Goal: Task Accomplishment & Management: Complete application form

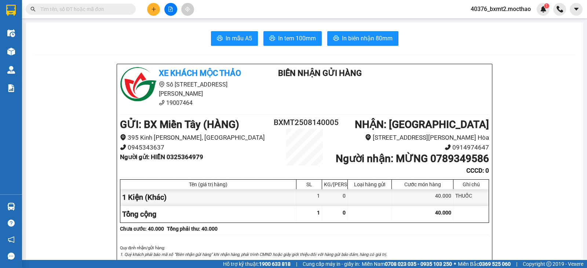
click at [94, 10] on input "text" at bounding box center [83, 9] width 87 height 8
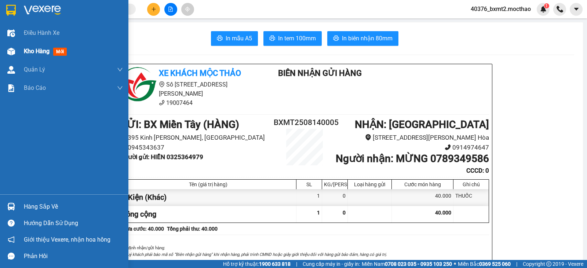
click at [40, 54] on span "Kho hàng" at bounding box center [37, 51] width 26 height 7
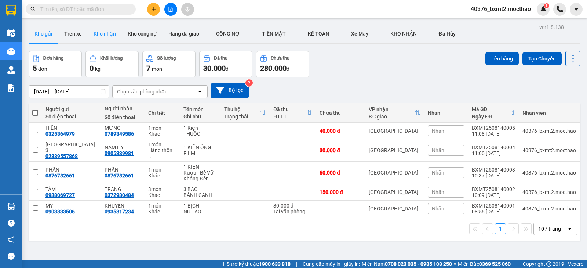
click at [102, 34] on button "Kho nhận" at bounding box center [105, 34] width 34 height 18
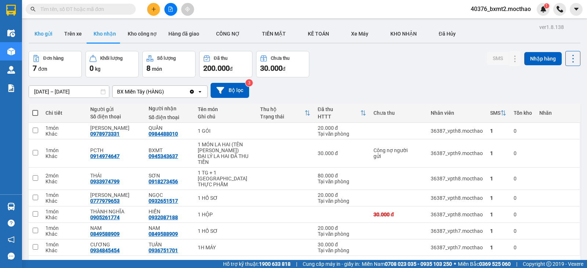
click at [41, 36] on button "Kho gửi" at bounding box center [44, 34] width 30 height 18
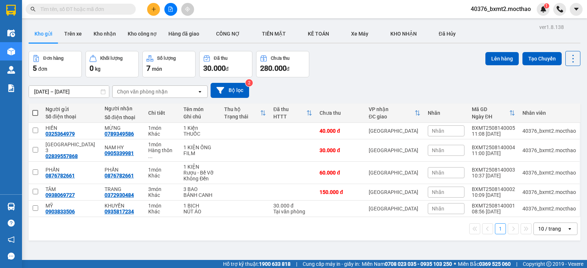
click at [122, 7] on input "text" at bounding box center [83, 9] width 87 height 8
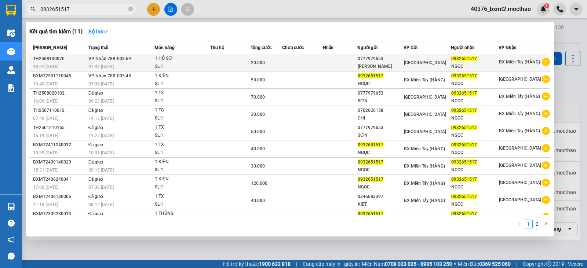
type input "0932651517"
click at [265, 59] on div "20.000" at bounding box center [266, 63] width 31 height 8
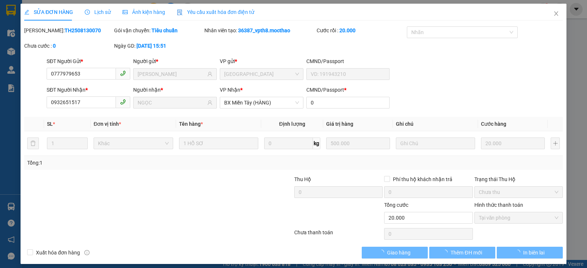
type input "0777979653"
type input "[PERSON_NAME]"
type input "0932651517"
type input "NGỌC"
type input "0"
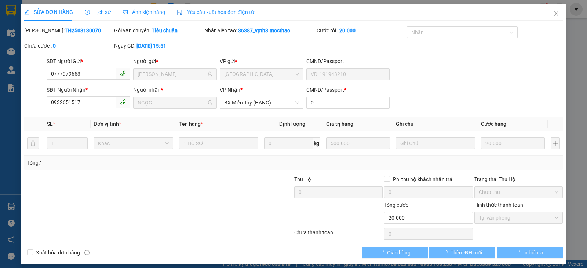
type input "20.000"
checkbox input "true"
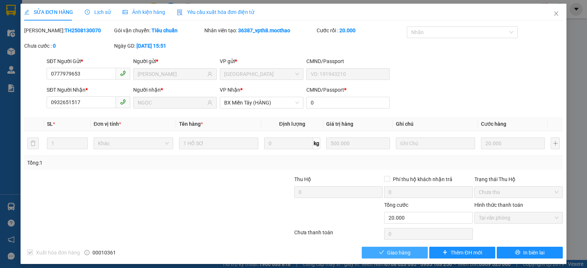
click at [372, 251] on button "Giao hàng" at bounding box center [395, 253] width 66 height 12
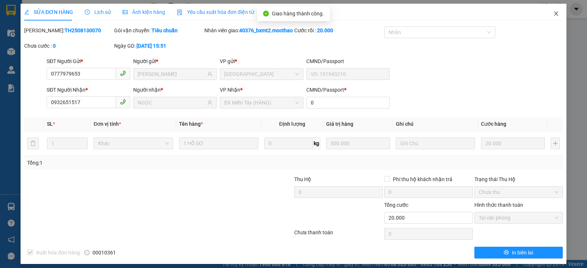
click at [558, 16] on span "Close" at bounding box center [556, 14] width 21 height 21
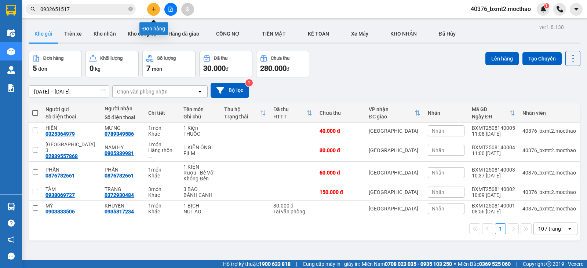
click at [148, 8] on button at bounding box center [153, 9] width 13 height 13
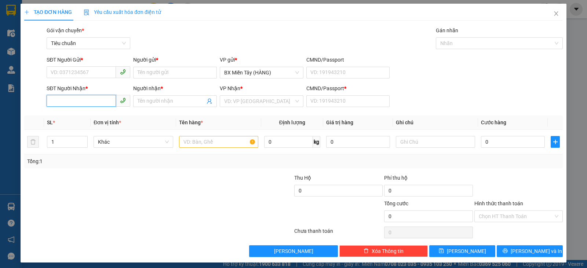
click at [95, 106] on input "SĐT Người Nhận *" at bounding box center [81, 101] width 69 height 12
click at [70, 97] on input "4121" at bounding box center [81, 101] width 69 height 12
click at [76, 115] on div "0969174121 - Lượm" at bounding box center [88, 116] width 74 height 8
type input "0969174121"
type input "Lượm"
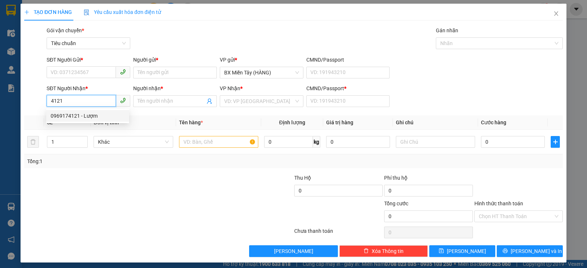
type input "0"
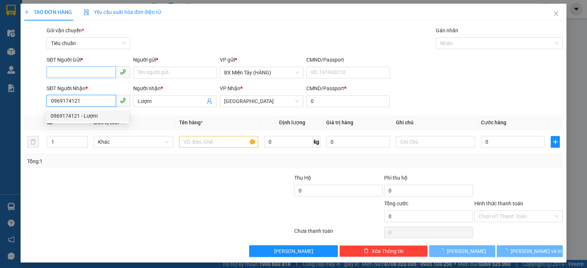
type input "30.000"
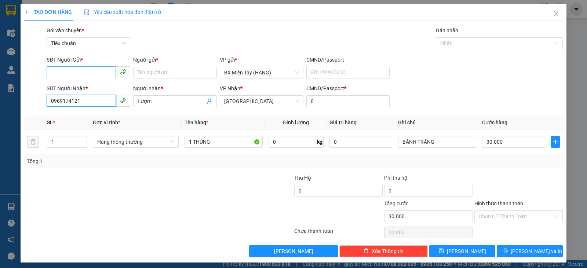
type input "0969174121"
click at [81, 69] on input "SĐT Người Gửi *" at bounding box center [81, 72] width 69 height 12
click at [90, 86] on div "0932609017 - TUYỀN" at bounding box center [88, 87] width 74 height 8
type input "0932609017"
type input "TUYỀN"
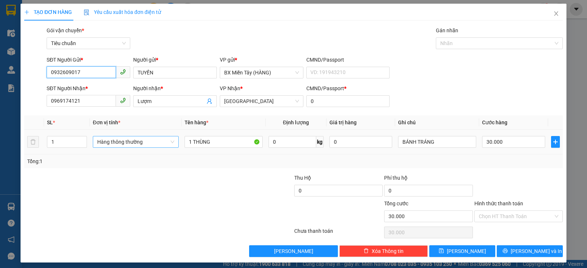
click at [159, 143] on span "Hàng thông thường" at bounding box center [135, 142] width 77 height 11
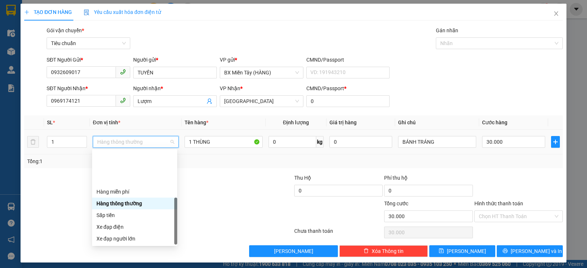
scroll to position [47, 0]
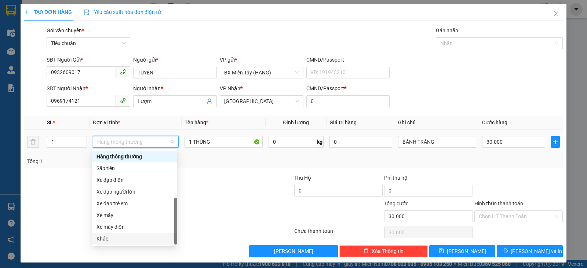
click at [138, 243] on div "Khác" at bounding box center [134, 239] width 85 height 12
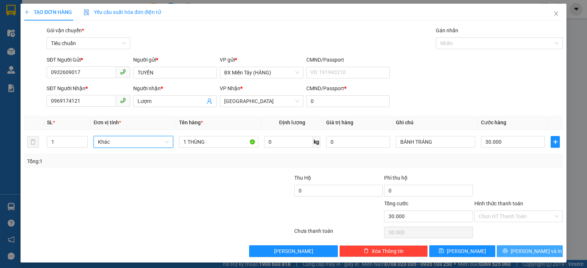
click at [532, 247] on span "[PERSON_NAME] và In" at bounding box center [536, 251] width 51 height 8
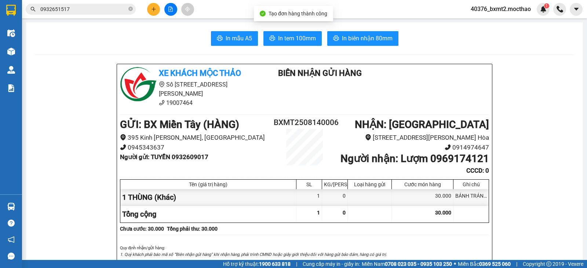
click at [380, 35] on span "In biên nhận 80mm" at bounding box center [367, 38] width 51 height 9
click at [298, 33] on button "In tem 100mm" at bounding box center [293, 38] width 58 height 15
click at [309, 39] on span "In tem 100mm" at bounding box center [297, 38] width 38 height 9
click at [149, 11] on button at bounding box center [153, 9] width 13 height 13
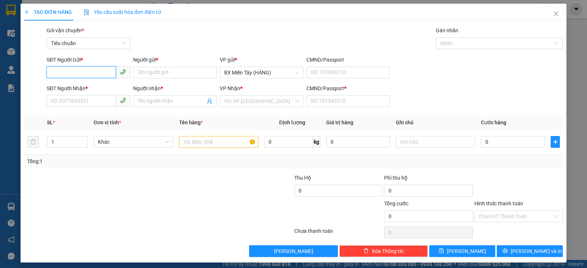
click at [90, 76] on input "SĐT Người Gửi *" at bounding box center [81, 72] width 69 height 12
click at [94, 104] on input "SĐT Người Nhận *" at bounding box center [81, 101] width 69 height 12
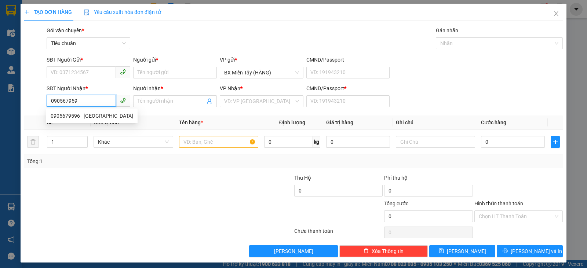
type input "0905679596"
click at [69, 117] on div "0905679596 - [GEOGRAPHIC_DATA]" at bounding box center [92, 116] width 83 height 8
type input "[PERSON_NAME]"
type input "0"
type input "80.000"
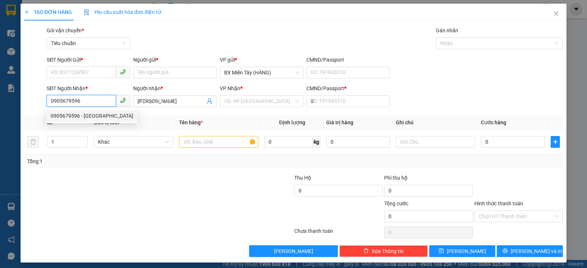
type input "80.000"
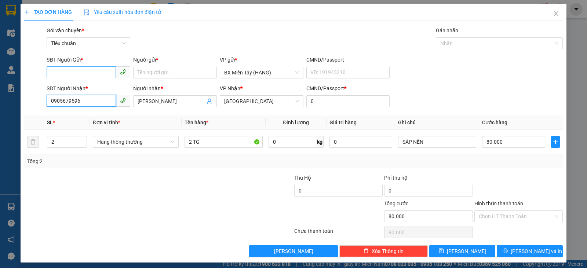
type input "0905679596"
click at [79, 68] on input "SĐT Người Gửi *" at bounding box center [81, 72] width 69 height 12
click at [87, 83] on div "0366122228 - CTY QUANG NGHỆ" at bounding box center [88, 87] width 85 height 12
type input "0366122228"
type input "CTY QUANG NGHỆ"
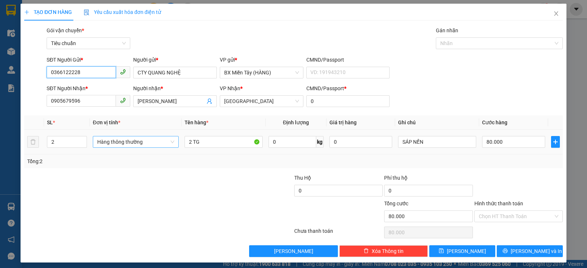
click at [108, 146] on span "Hàng thông thường" at bounding box center [135, 142] width 77 height 11
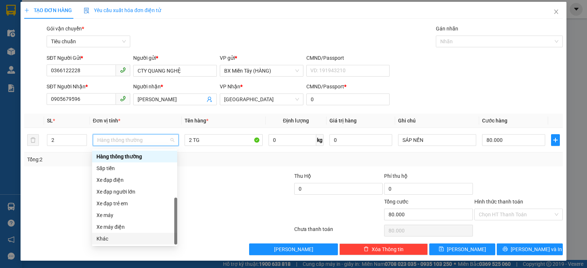
scroll to position [3, 0]
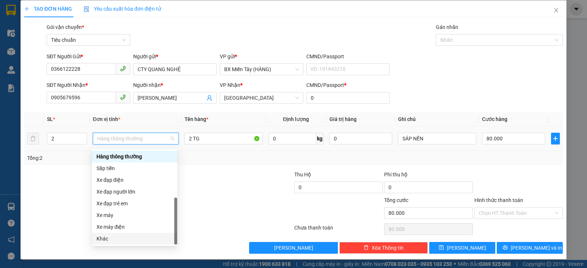
click at [112, 239] on div "Khác" at bounding box center [135, 239] width 76 height 8
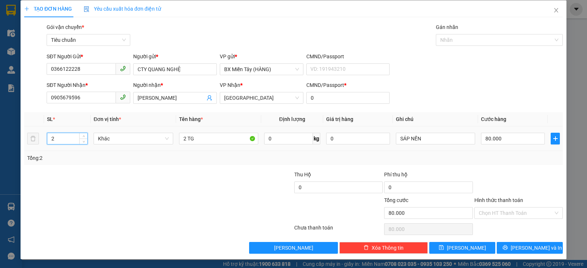
drag, startPoint x: 68, startPoint y: 142, endPoint x: 47, endPoint y: 136, distance: 21.7
click at [47, 137] on div "2" at bounding box center [67, 139] width 41 height 12
type input "3"
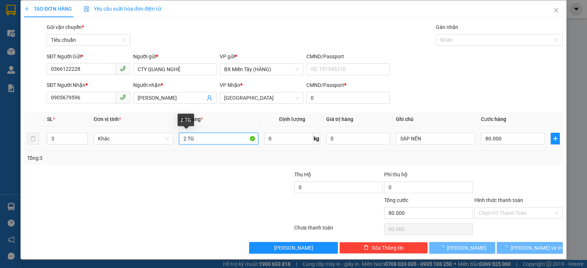
drag, startPoint x: 183, startPoint y: 138, endPoint x: 176, endPoint y: 137, distance: 6.6
click at [176, 137] on td "2 TG" at bounding box center [218, 139] width 85 height 25
type input "0"
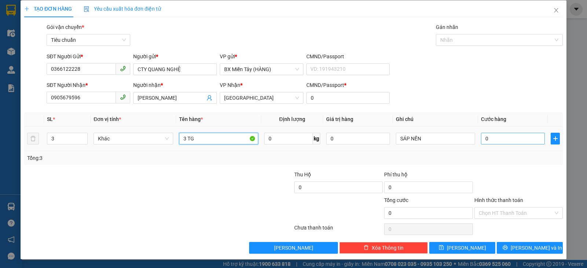
type input "3 TG"
click at [522, 140] on input "0" at bounding box center [513, 139] width 64 height 12
type input "9"
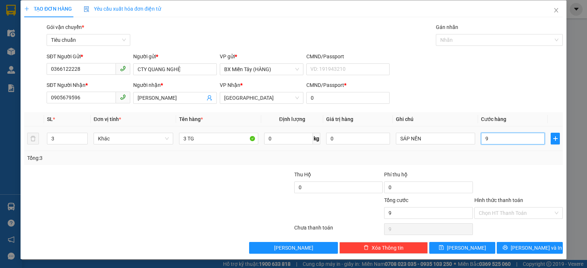
type input "90"
type input "90.000"
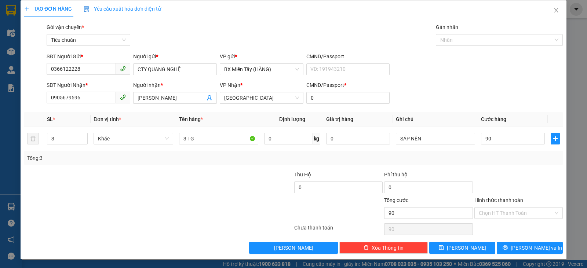
type input "90.000"
click at [536, 183] on div at bounding box center [519, 184] width 90 height 26
click at [534, 247] on span "[PERSON_NAME] và In" at bounding box center [536, 248] width 51 height 8
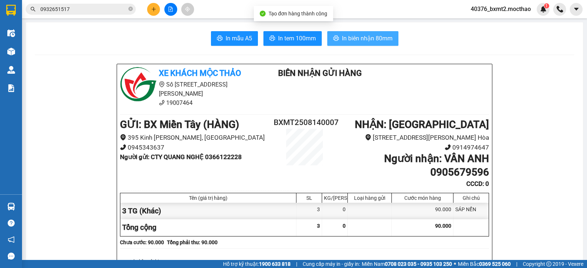
click at [359, 39] on span "In biên nhận 80mm" at bounding box center [367, 38] width 51 height 9
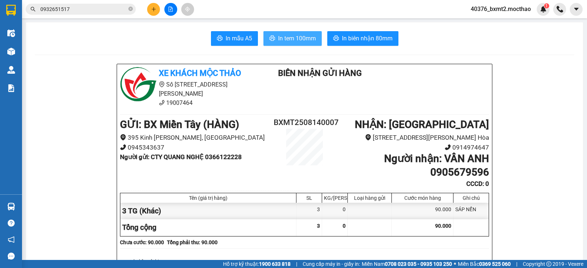
click at [292, 41] on span "In tem 100mm" at bounding box center [297, 38] width 38 height 9
click at [155, 13] on button at bounding box center [153, 9] width 13 height 13
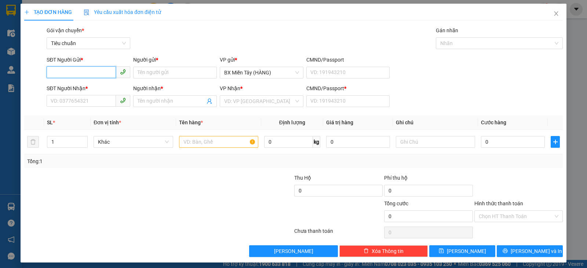
click at [87, 72] on input "SĐT Người Gửi *" at bounding box center [81, 72] width 69 height 12
type input "0903952905"
click at [100, 85] on div "0903952905 - HIỀN" at bounding box center [88, 87] width 74 height 8
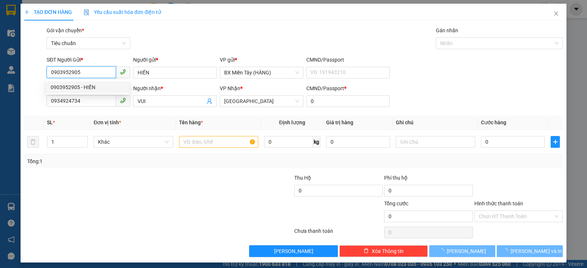
type input "HIỀN"
type input "0934924734"
type input "VUI"
type input "0"
type input "40.000"
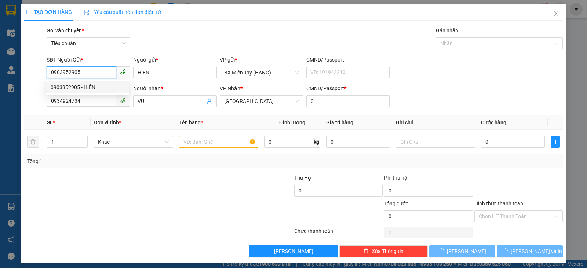
type input "40.000"
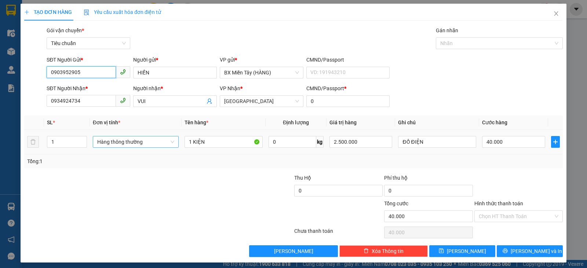
click at [120, 144] on span "Hàng thông thường" at bounding box center [135, 142] width 77 height 11
type input "0903952905"
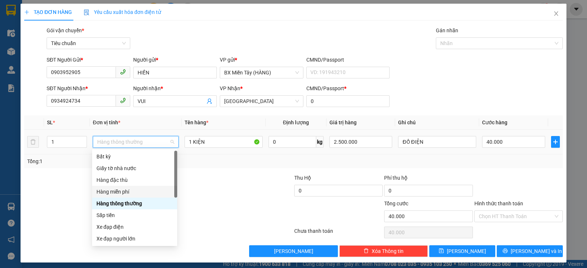
scroll to position [47, 0]
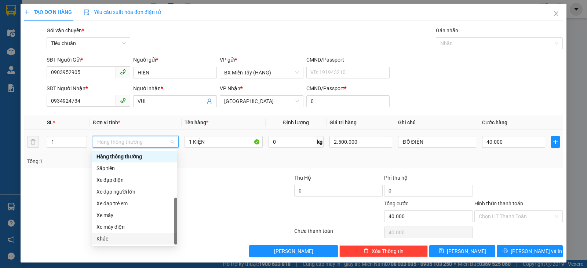
click at [141, 243] on div "Khác" at bounding box center [134, 239] width 85 height 12
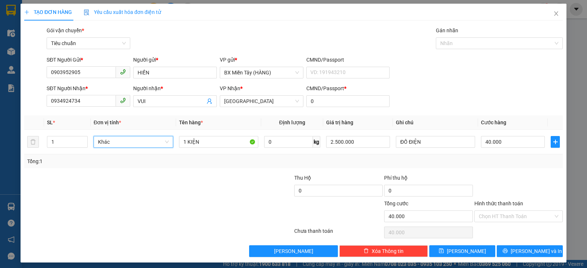
click at [516, 179] on div at bounding box center [519, 187] width 90 height 26
click at [521, 251] on span "[PERSON_NAME] và In" at bounding box center [536, 251] width 51 height 8
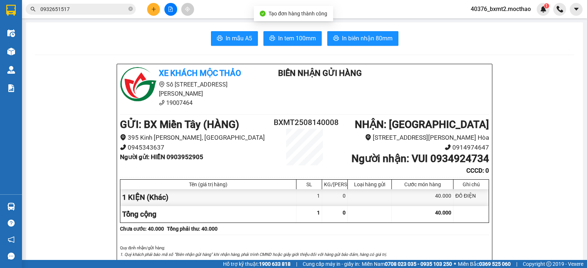
click at [375, 42] on span "In biên nhận 80mm" at bounding box center [367, 38] width 51 height 9
click at [297, 40] on span "In tem 100mm" at bounding box center [297, 38] width 38 height 9
click at [157, 12] on button at bounding box center [153, 9] width 13 height 13
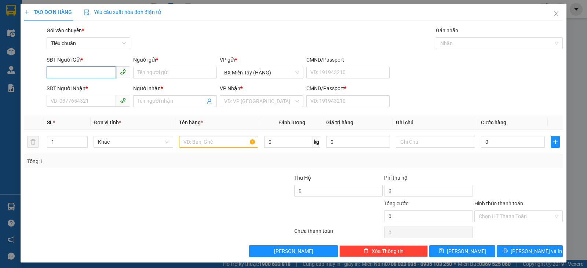
click at [92, 75] on input "SĐT Người Gửi *" at bounding box center [81, 72] width 69 height 12
click at [95, 102] on input "SĐT Người Nhận *" at bounding box center [81, 101] width 69 height 12
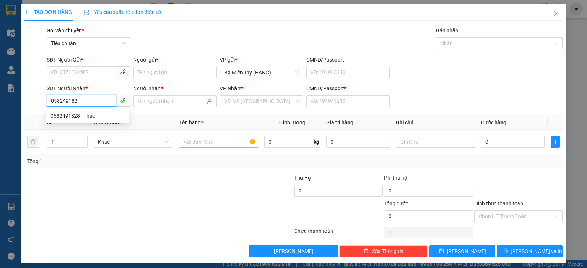
type input "0582491828"
click at [93, 118] on div "0582491828 - Thảo" at bounding box center [88, 116] width 74 height 8
type input "Thảo"
type input "0"
type input "100.000"
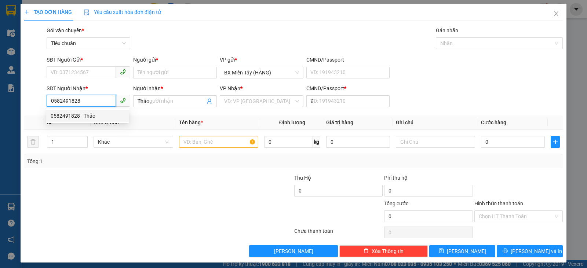
type input "100.000"
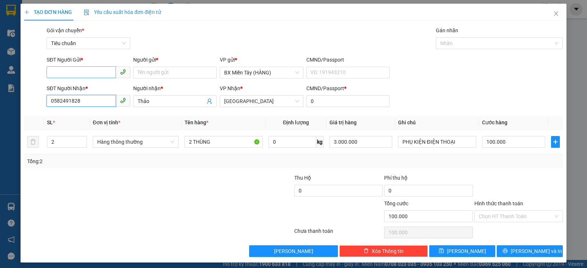
type input "0582491828"
click at [94, 75] on input "SĐT Người Gửi *" at bounding box center [81, 72] width 69 height 12
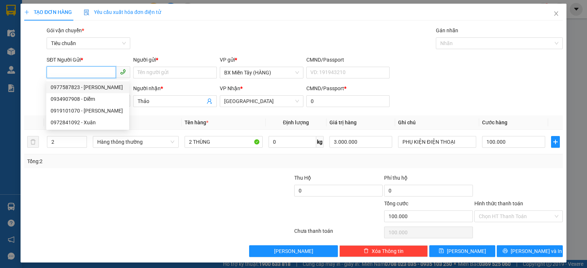
click at [92, 83] on div "0977587823 - [PERSON_NAME]" at bounding box center [87, 87] width 83 height 12
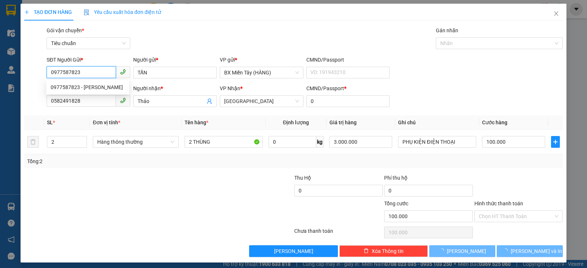
type input "0977587823"
type input "TẤN"
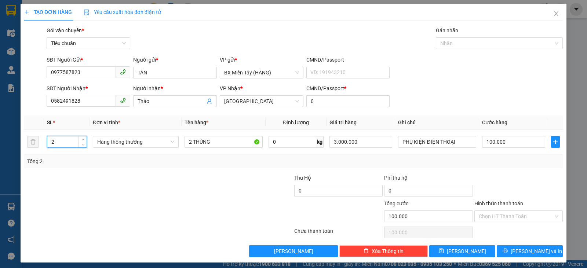
drag, startPoint x: 55, startPoint y: 141, endPoint x: 14, endPoint y: 131, distance: 41.6
click at [14, 131] on div "TẠO ĐƠN HÀNG Yêu cầu xuất hóa đơn điện tử Transit Pickup Surcharge Ids Transit …" at bounding box center [293, 134] width 587 height 268
click at [128, 140] on span "Hàng thông thường" at bounding box center [135, 142] width 77 height 11
type input "1"
type input "0"
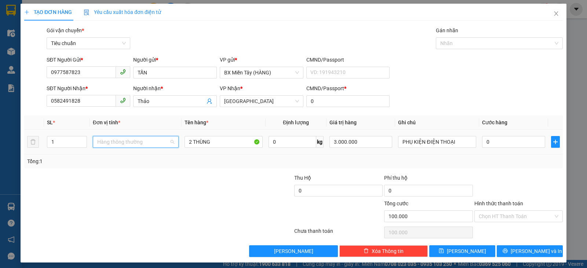
type input "0"
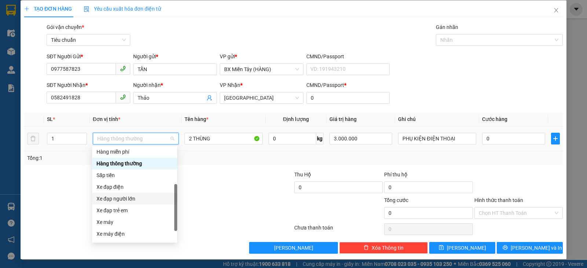
scroll to position [47, 0]
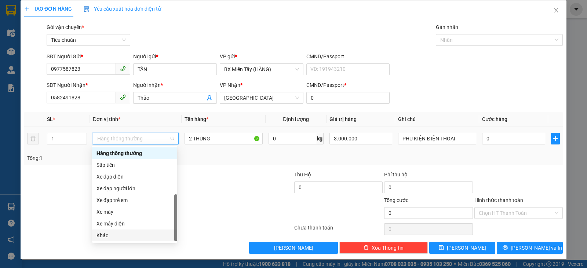
click at [119, 236] on div "Khác" at bounding box center [135, 236] width 76 height 8
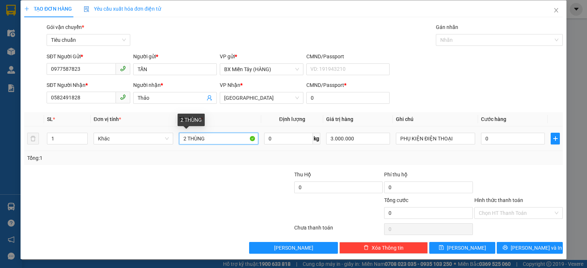
drag, startPoint x: 184, startPoint y: 138, endPoint x: 179, endPoint y: 137, distance: 4.8
click at [179, 137] on input "2 THÙNG" at bounding box center [218, 139] width 79 height 12
type input "1 THÙNG"
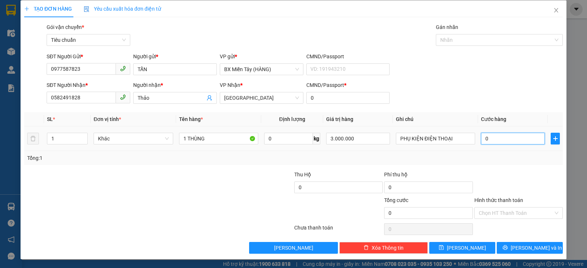
click at [493, 139] on input "0" at bounding box center [513, 139] width 64 height 12
type input "5"
type input "50"
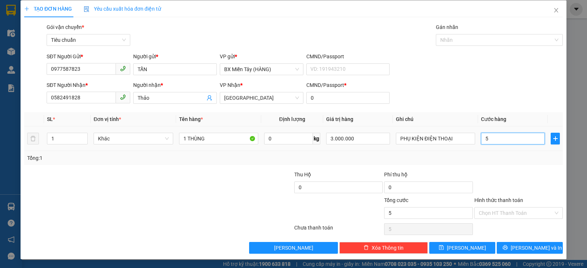
type input "50"
type input "50.000"
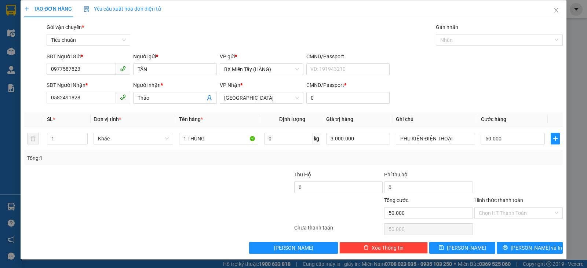
click at [546, 161] on div "Tổng: 1" at bounding box center [293, 158] width 533 height 8
click at [543, 247] on button "[PERSON_NAME] và In" at bounding box center [530, 248] width 66 height 12
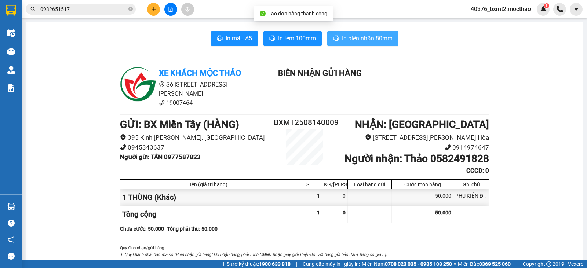
click at [354, 36] on span "In biên nhận 80mm" at bounding box center [367, 38] width 51 height 9
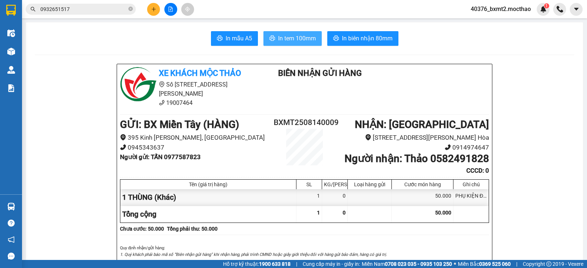
click at [292, 37] on span "In tem 100mm" at bounding box center [297, 38] width 38 height 9
click at [156, 8] on icon "plus" at bounding box center [153, 9] width 5 height 5
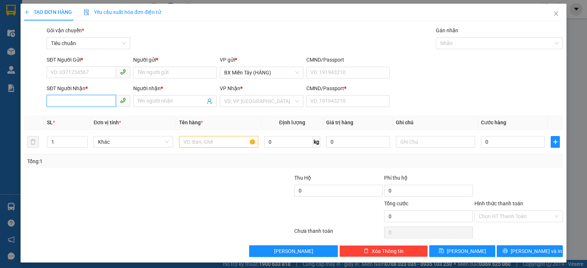
click at [89, 105] on input "SĐT Người Nhận *" at bounding box center [81, 101] width 69 height 12
type input "009"
drag, startPoint x: 75, startPoint y: 104, endPoint x: 0, endPoint y: 75, distance: 80.0
click at [0, 75] on div "TẠO ĐƠN HÀNG Yêu cầu xuất hóa đơn điện tử Transit Pickup Surcharge Ids Transit …" at bounding box center [293, 134] width 587 height 268
click at [98, 68] on input "SĐT Người Gửi *" at bounding box center [81, 72] width 69 height 12
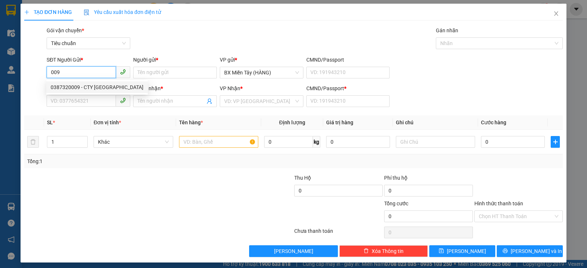
click at [95, 88] on div "0387320009 - CTY [GEOGRAPHIC_DATA]" at bounding box center [97, 87] width 93 height 8
type input "0387320009"
type input "CTY HƯNG VINH"
type input "0369737397"
type input "QUỐC PHÁP"
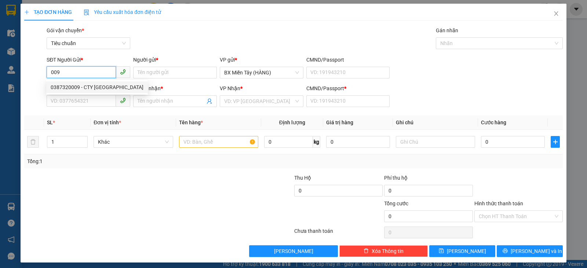
type input "0"
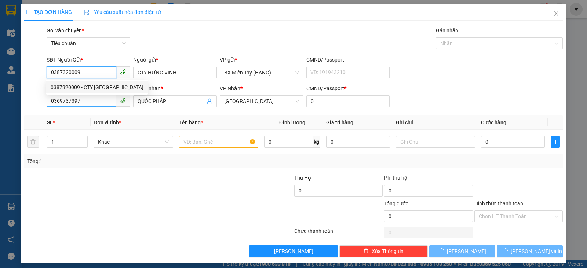
type input "240.000"
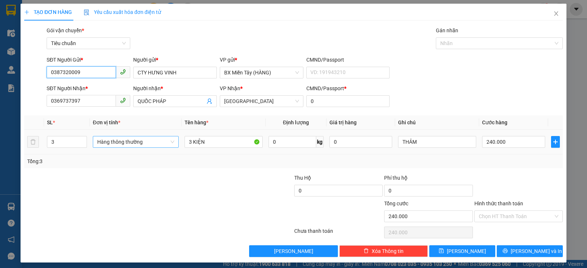
click at [136, 142] on span "Hàng thông thường" at bounding box center [135, 142] width 77 height 11
type input "0387320009"
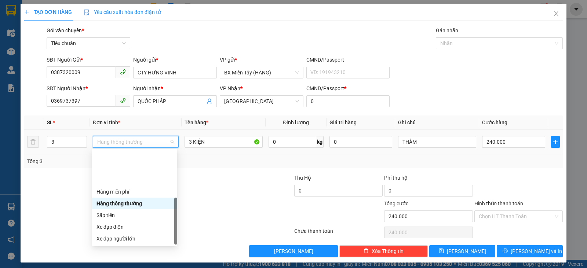
scroll to position [47, 0]
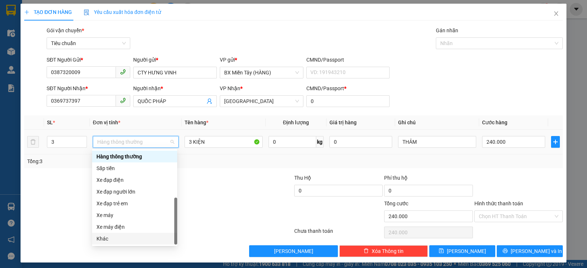
click at [126, 241] on div "Khác" at bounding box center [135, 239] width 76 height 8
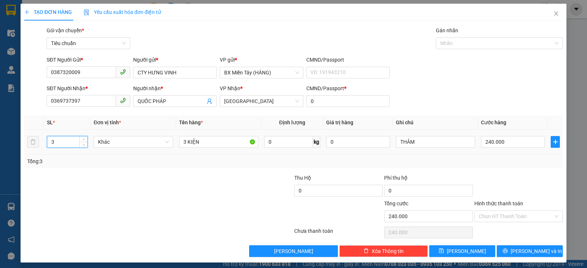
drag, startPoint x: 67, startPoint y: 145, endPoint x: 39, endPoint y: 147, distance: 28.0
click at [39, 147] on tr "3 Khác 3 KIỆN 0 kg 0 THẢM 240.000" at bounding box center [293, 142] width 539 height 25
type input "1"
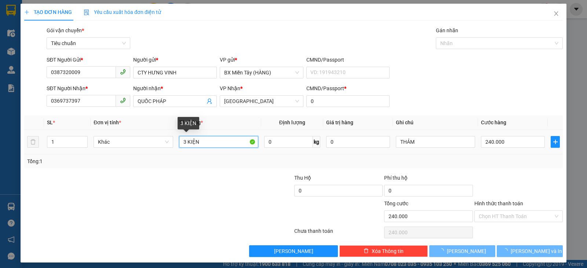
drag, startPoint x: 184, startPoint y: 145, endPoint x: 174, endPoint y: 145, distance: 9.6
click at [176, 145] on td "3 KIỆN" at bounding box center [218, 142] width 85 height 25
type input "0"
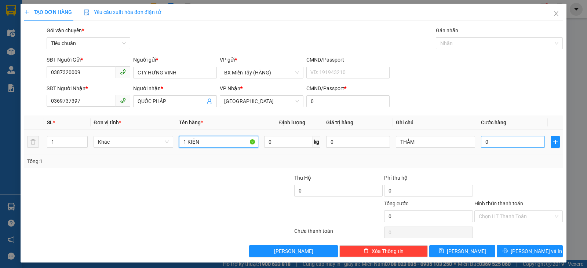
type input "1 KIỆN"
click at [497, 141] on input "0" at bounding box center [513, 142] width 64 height 12
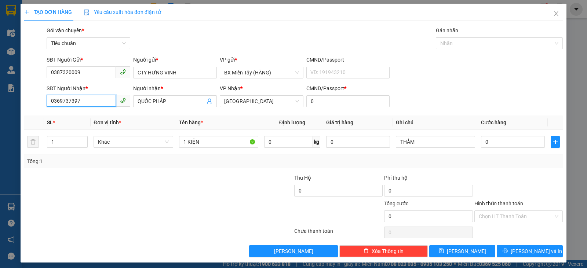
drag, startPoint x: 98, startPoint y: 99, endPoint x: 0, endPoint y: 93, distance: 97.8
click at [0, 93] on div "TẠO ĐƠN HÀNG Yêu cầu xuất hóa đơn điện tử Transit Pickup Surcharge Ids Transit …" at bounding box center [293, 134] width 587 height 268
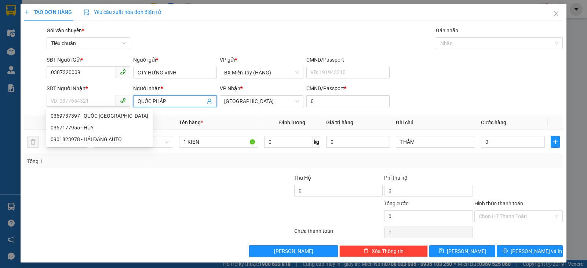
drag, startPoint x: 172, startPoint y: 100, endPoint x: 92, endPoint y: 90, distance: 80.3
click at [92, 90] on div "SĐT Người Nhận * VD: 0377654321 Người nhận * QUỐC PHÁP QUỐC PHÁP VP Nhận * Tuy …" at bounding box center [304, 97] width 519 height 26
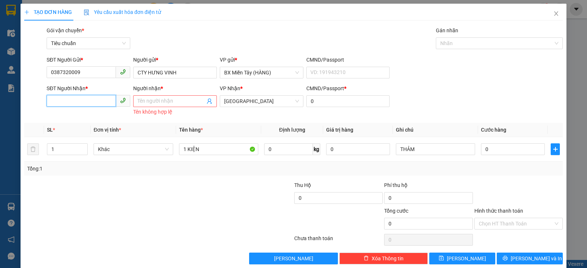
click at [102, 99] on input "SĐT Người Nhận *" at bounding box center [81, 101] width 69 height 12
drag, startPoint x: 91, startPoint y: 103, endPoint x: 26, endPoint y: 102, distance: 64.2
click at [27, 102] on div "SĐT Người Nhận * 4118 4118 Người nhận * Tên người nhận Tên không hợp lệ VP Nhận…" at bounding box center [293, 100] width 540 height 33
type input "7"
click at [93, 117] on div "0973144148 - VIỆT" at bounding box center [88, 116] width 74 height 8
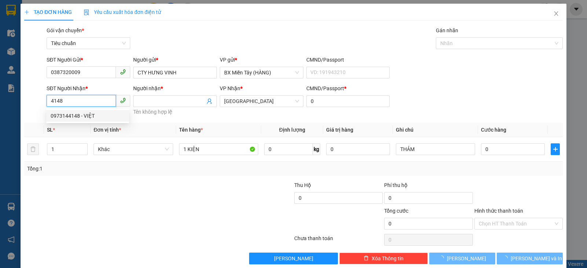
type input "0973144148"
type input "VIỆT"
type input "30.000"
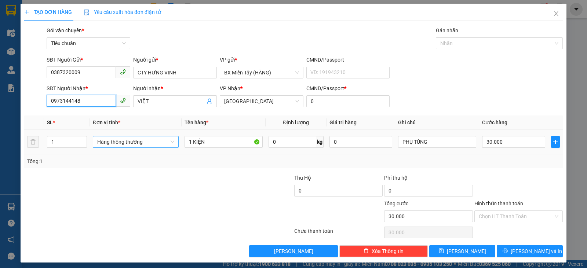
click at [141, 145] on span "Hàng thông thường" at bounding box center [135, 142] width 77 height 11
type input "0973144148"
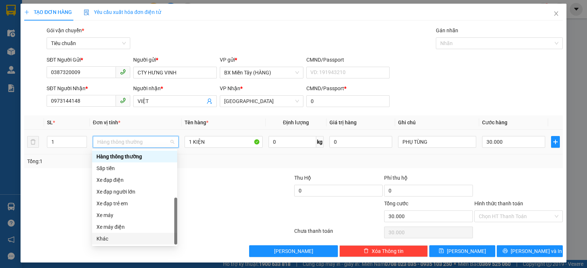
drag, startPoint x: 122, startPoint y: 240, endPoint x: 194, endPoint y: 236, distance: 72.0
click at [123, 240] on div "Khác" at bounding box center [135, 239] width 76 height 8
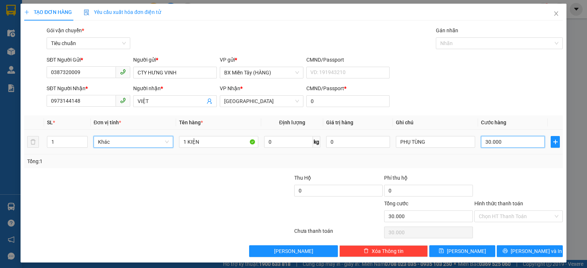
click at [523, 142] on input "30.000" at bounding box center [513, 142] width 64 height 12
type input "8"
type input "80"
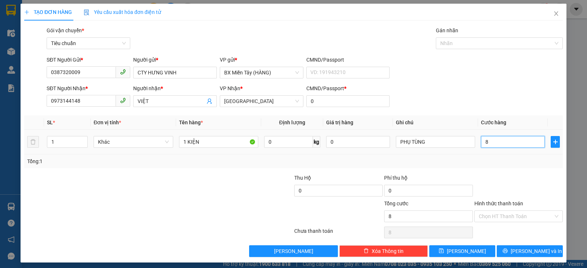
type input "80"
type input "80.000"
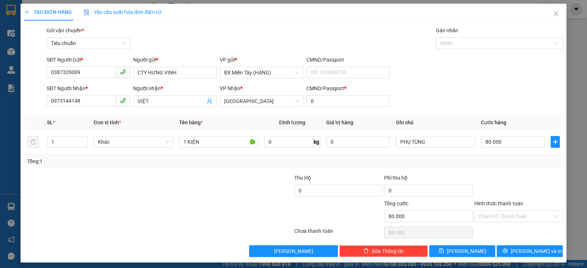
drag, startPoint x: 483, startPoint y: 183, endPoint x: 489, endPoint y: 180, distance: 6.4
click at [483, 183] on div at bounding box center [519, 187] width 90 height 26
click at [508, 253] on icon "printer" at bounding box center [505, 251] width 5 height 5
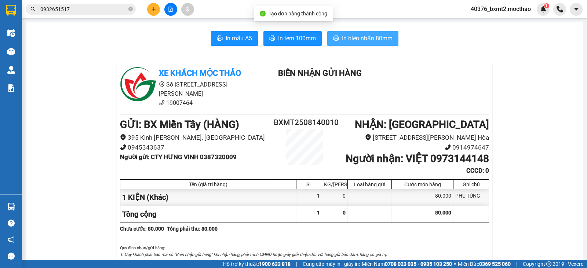
click at [380, 41] on span "In biên nhận 80mm" at bounding box center [367, 38] width 51 height 9
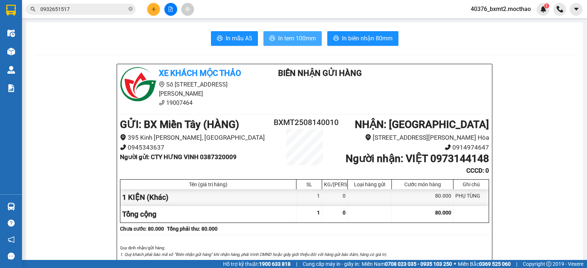
click at [291, 36] on span "In tem 100mm" at bounding box center [297, 38] width 38 height 9
click at [154, 5] on button at bounding box center [153, 9] width 13 height 13
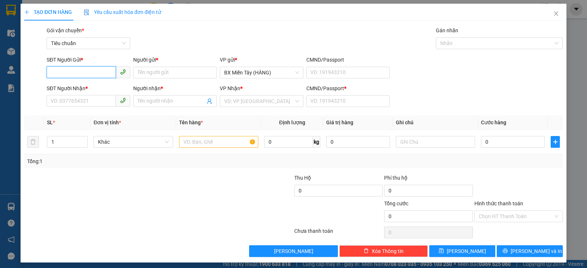
click at [75, 74] on input "SĐT Người Gửi *" at bounding box center [81, 72] width 69 height 12
type input "0988548553"
click at [173, 73] on input "Người gửi *" at bounding box center [175, 73] width 84 height 12
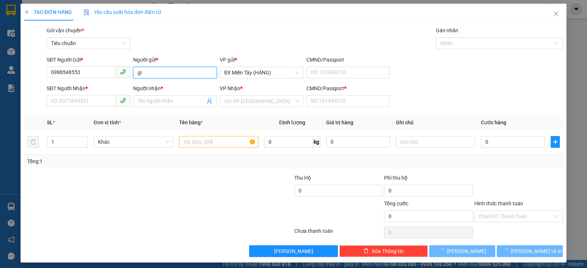
type input "g"
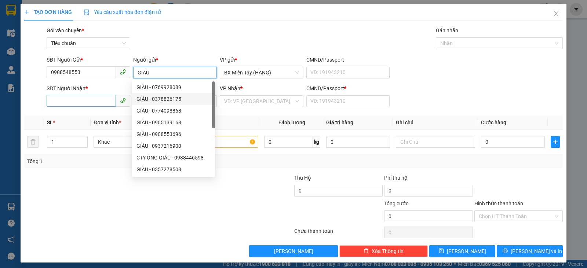
type input "GIÀU"
click at [81, 99] on input "SĐT Người Nhận *" at bounding box center [81, 101] width 69 height 12
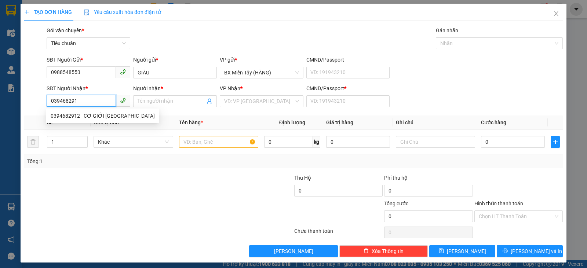
type input "0394682912"
click at [104, 117] on div "0394682912 - CƠ GIỚI [GEOGRAPHIC_DATA]" at bounding box center [103, 116] width 104 height 8
type input "CƠ GIỚI [GEOGRAPHIC_DATA]"
type input "0"
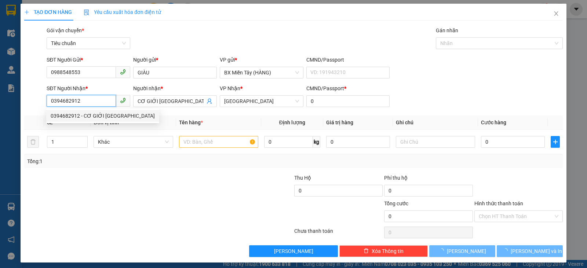
type input "60.000"
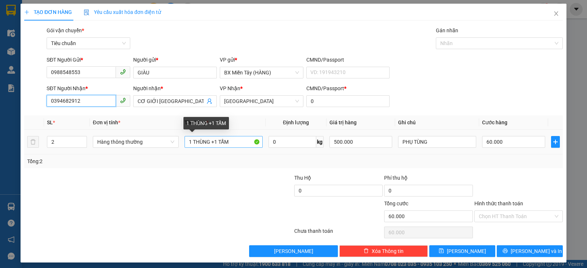
type input "0394682912"
drag, startPoint x: 234, startPoint y: 143, endPoint x: 210, endPoint y: 142, distance: 23.5
click at [210, 142] on input "1 THÙNG +1 TẤM" at bounding box center [224, 142] width 78 height 12
type input "1 THÙNG"
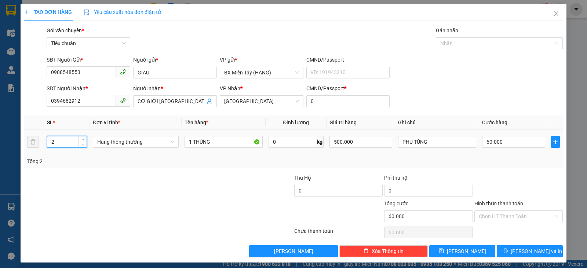
drag, startPoint x: 62, startPoint y: 144, endPoint x: 44, endPoint y: 145, distance: 18.4
click at [44, 145] on td "2" at bounding box center [67, 142] width 46 height 25
type input "1"
click at [510, 146] on input "60.000" at bounding box center [513, 142] width 63 height 12
type input "0"
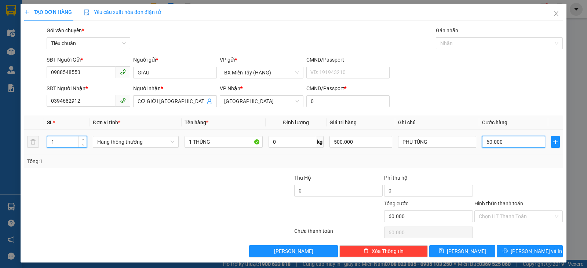
type input "0"
type input "5"
type input "050"
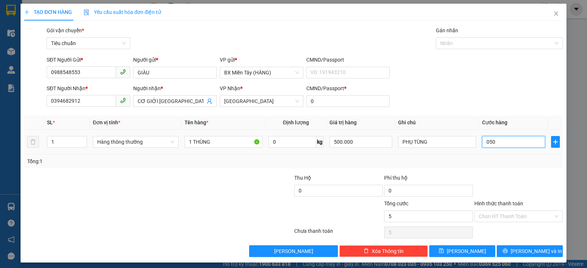
type input "50"
type input "050"
type input "50.000"
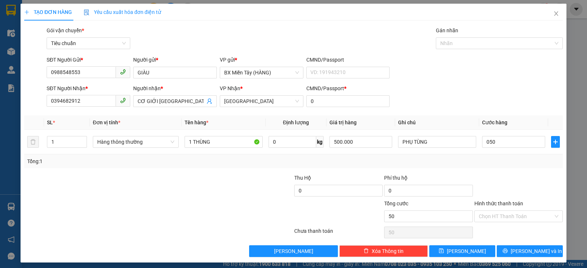
type input "50.000"
click at [498, 171] on div "Transit Pickup Surcharge Ids Transit Deliver Surcharge Ids Transit Deliver Surc…" at bounding box center [293, 141] width 539 height 231
click at [120, 141] on span "Hàng thông thường" at bounding box center [135, 142] width 77 height 11
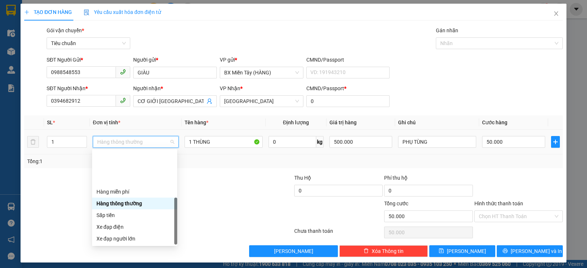
scroll to position [47, 0]
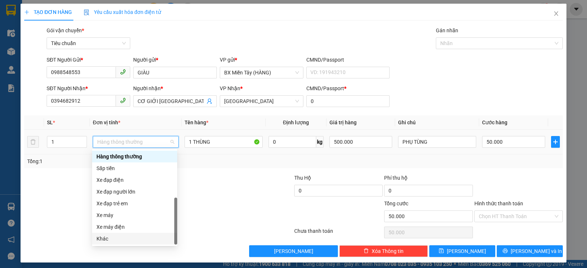
click at [131, 237] on div "Khác" at bounding box center [135, 239] width 76 height 8
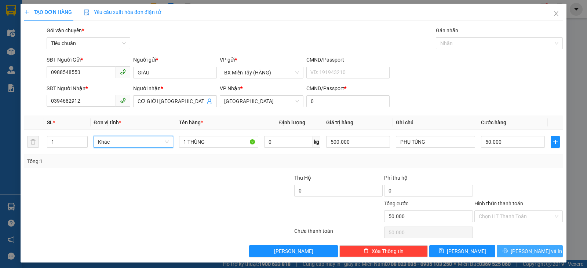
click at [517, 252] on button "[PERSON_NAME] và In" at bounding box center [530, 252] width 66 height 12
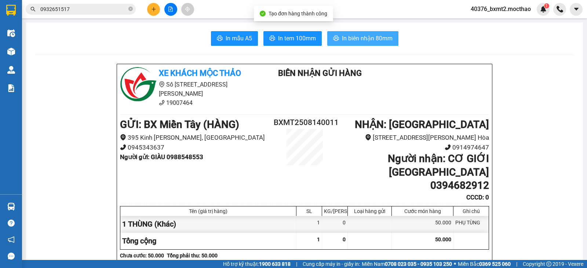
click at [382, 37] on span "In biên nhận 80mm" at bounding box center [367, 38] width 51 height 9
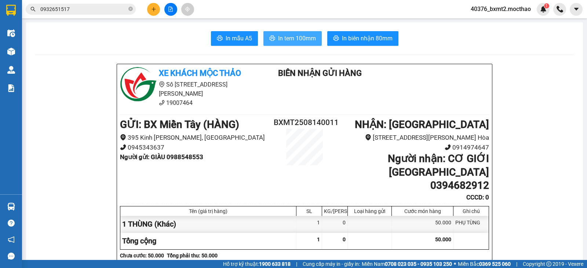
click at [288, 32] on button "In tem 100mm" at bounding box center [293, 38] width 58 height 15
click at [153, 7] on icon "plus" at bounding box center [153, 9] width 5 height 5
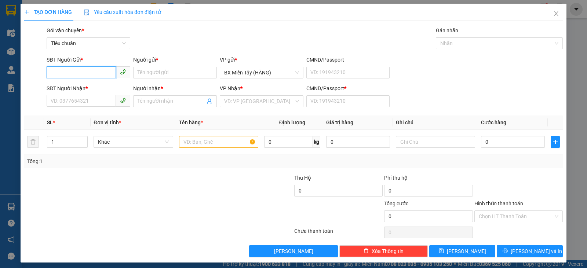
click at [75, 70] on input "SĐT Người Gửi *" at bounding box center [81, 72] width 69 height 12
click at [64, 108] on div "SĐT Người Nhận * VD: 0377654321" at bounding box center [89, 97] width 84 height 26
click at [68, 98] on input "SĐT Người Nhận *" at bounding box center [81, 101] width 69 height 12
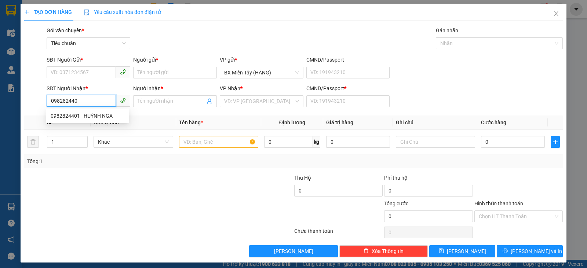
type input "0982824401"
click at [82, 111] on div "0982824401 - HUỲNH NGA" at bounding box center [87, 116] width 83 height 12
type input "HUỲNH NGA"
type input "0"
type input "70.000"
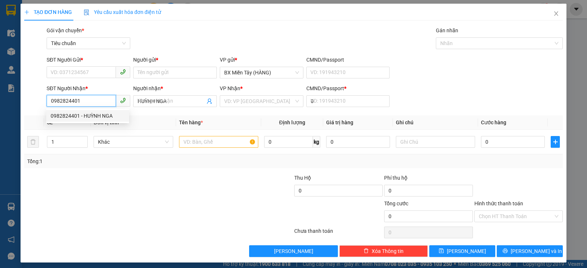
type input "70.000"
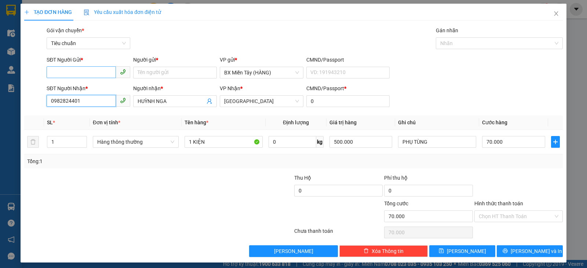
type input "0982824401"
click at [102, 75] on input "SĐT Người Gửi *" at bounding box center [81, 72] width 69 height 12
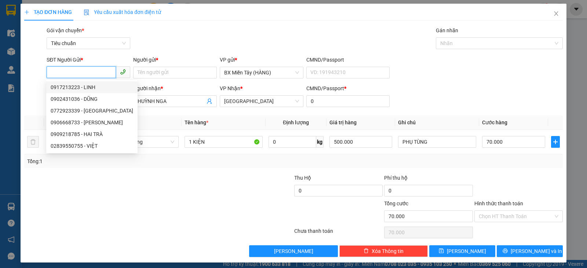
click at [95, 71] on input "SĐT Người Gửi *" at bounding box center [81, 72] width 69 height 12
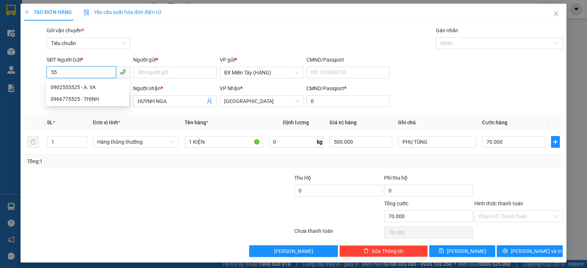
type input "5"
click at [167, 74] on input "Người gửi *" at bounding box center [175, 73] width 84 height 12
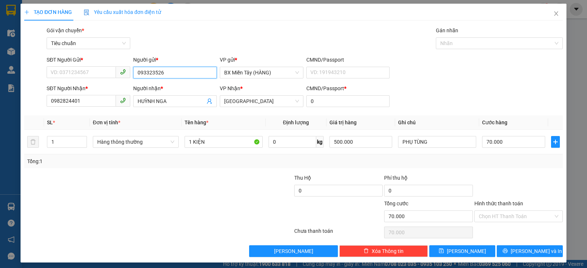
type input "0933235266"
drag, startPoint x: 167, startPoint y: 75, endPoint x: 123, endPoint y: 97, distance: 49.2
click at [123, 97] on form "SĐT Người Gửi * VD: 0371234567 Người gửi * 0933235266 0933235266 VP gửi * BX Mi…" at bounding box center [293, 83] width 539 height 54
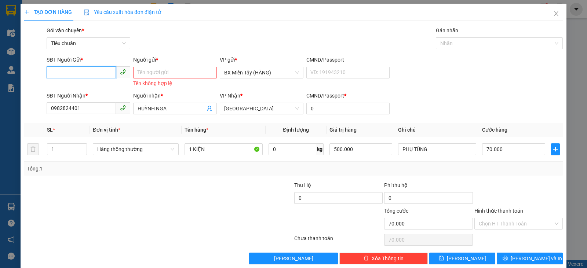
click at [80, 75] on input "SĐT Người Gửi *" at bounding box center [81, 72] width 69 height 12
paste input "0933235266"
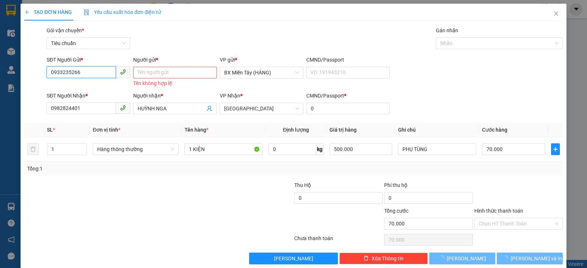
type input "0933235266"
click at [184, 72] on input "Người gửi *" at bounding box center [175, 73] width 84 height 12
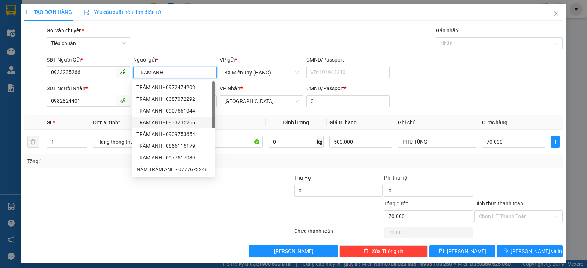
type input "TRÂM ANH"
click at [271, 178] on div at bounding box center [249, 187] width 90 height 26
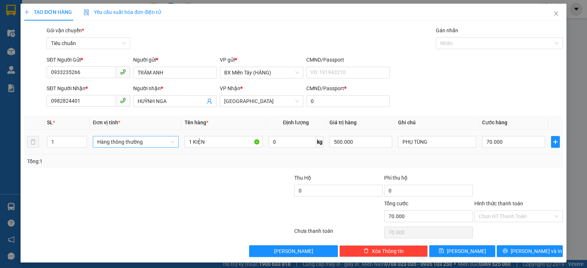
click at [156, 144] on span "Hàng thông thường" at bounding box center [135, 142] width 77 height 11
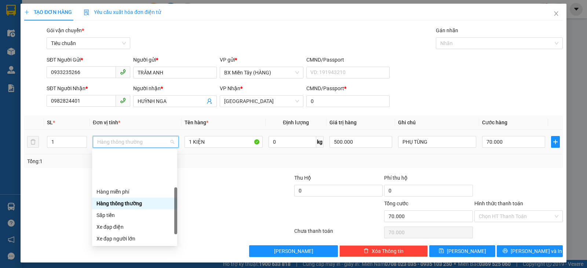
scroll to position [47, 0]
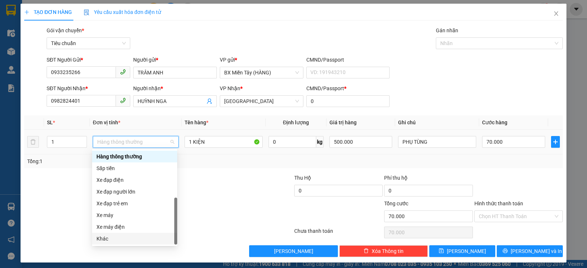
click at [128, 239] on div "Khác" at bounding box center [135, 239] width 76 height 8
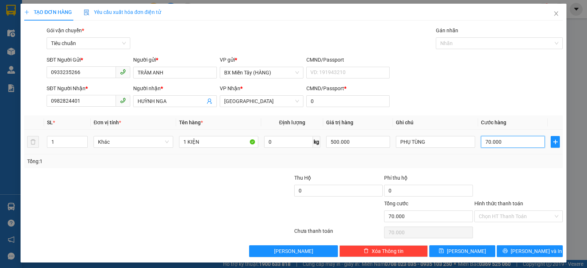
click at [527, 145] on input "70.000" at bounding box center [513, 142] width 64 height 12
type input "3"
type input "30"
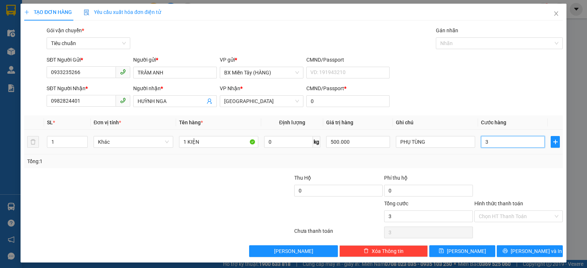
type input "30"
type input "30.000"
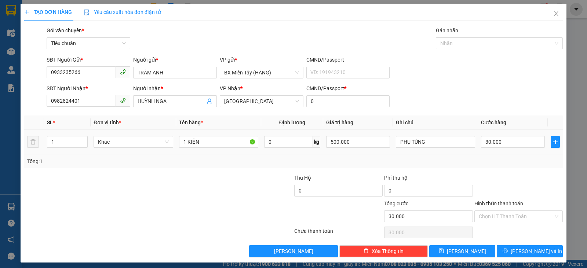
click at [519, 154] on td "30.000" at bounding box center [513, 142] width 70 height 25
click at [530, 246] on button "[PERSON_NAME] và In" at bounding box center [530, 252] width 66 height 12
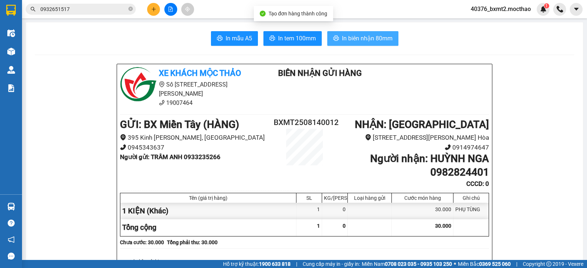
click at [364, 43] on span "In biên nhận 80mm" at bounding box center [367, 38] width 51 height 9
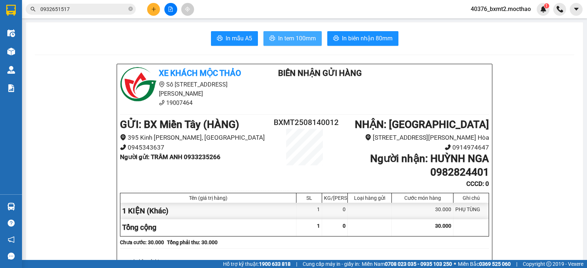
drag, startPoint x: 302, startPoint y: 38, endPoint x: 315, endPoint y: 36, distance: 13.0
click at [306, 38] on span "In tem 100mm" at bounding box center [297, 38] width 38 height 9
